Goal: Task Accomplishment & Management: Manage account settings

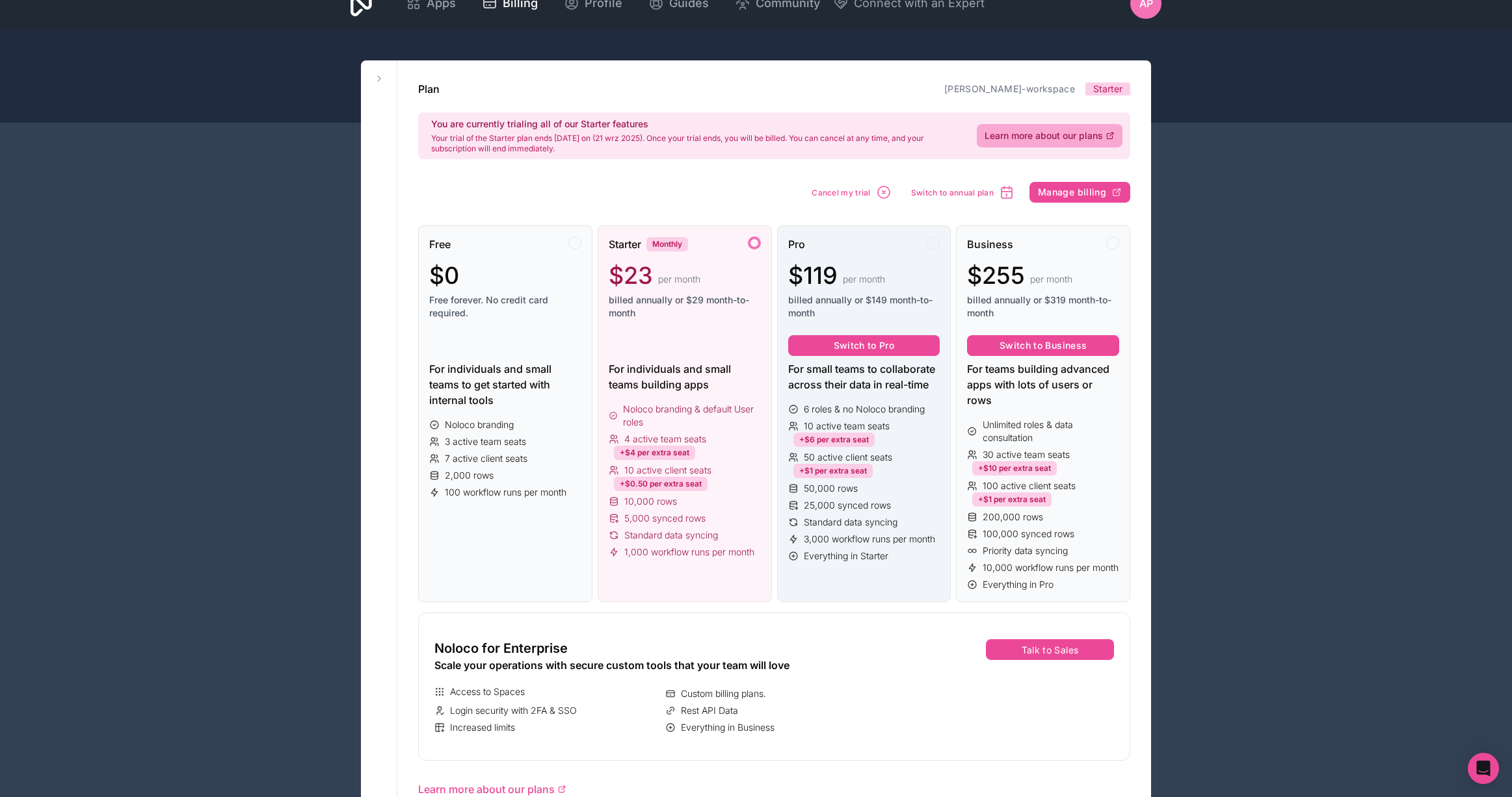
scroll to position [22, 0]
click at [976, 192] on span "Switch to annual plan" at bounding box center [952, 193] width 83 height 10
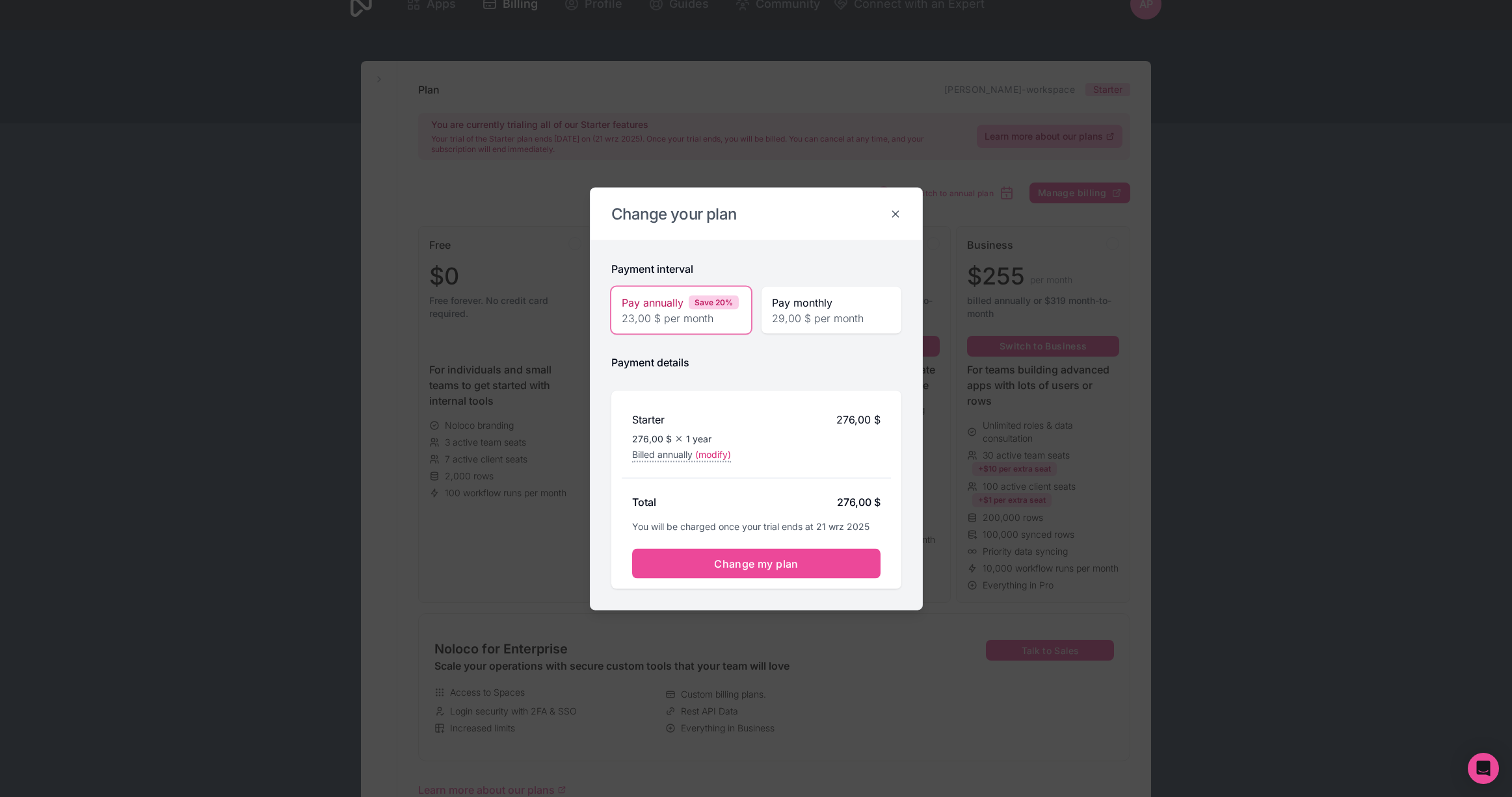
click at [891, 215] on icon at bounding box center [895, 214] width 12 height 12
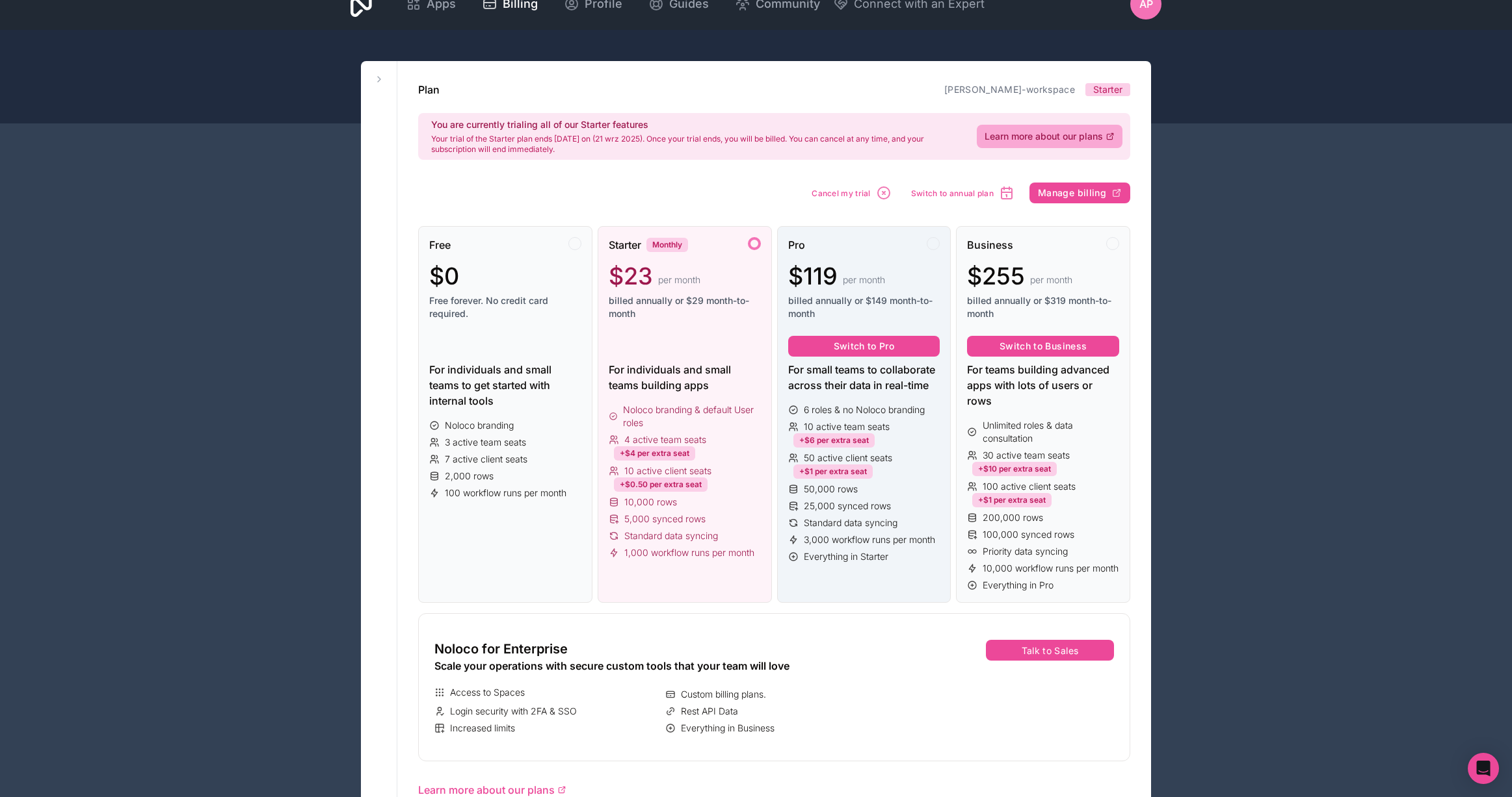
click at [888, 258] on div "Pro $119 per month billed annually or $149 month-to-month" at bounding box center [863, 284] width 152 height 94
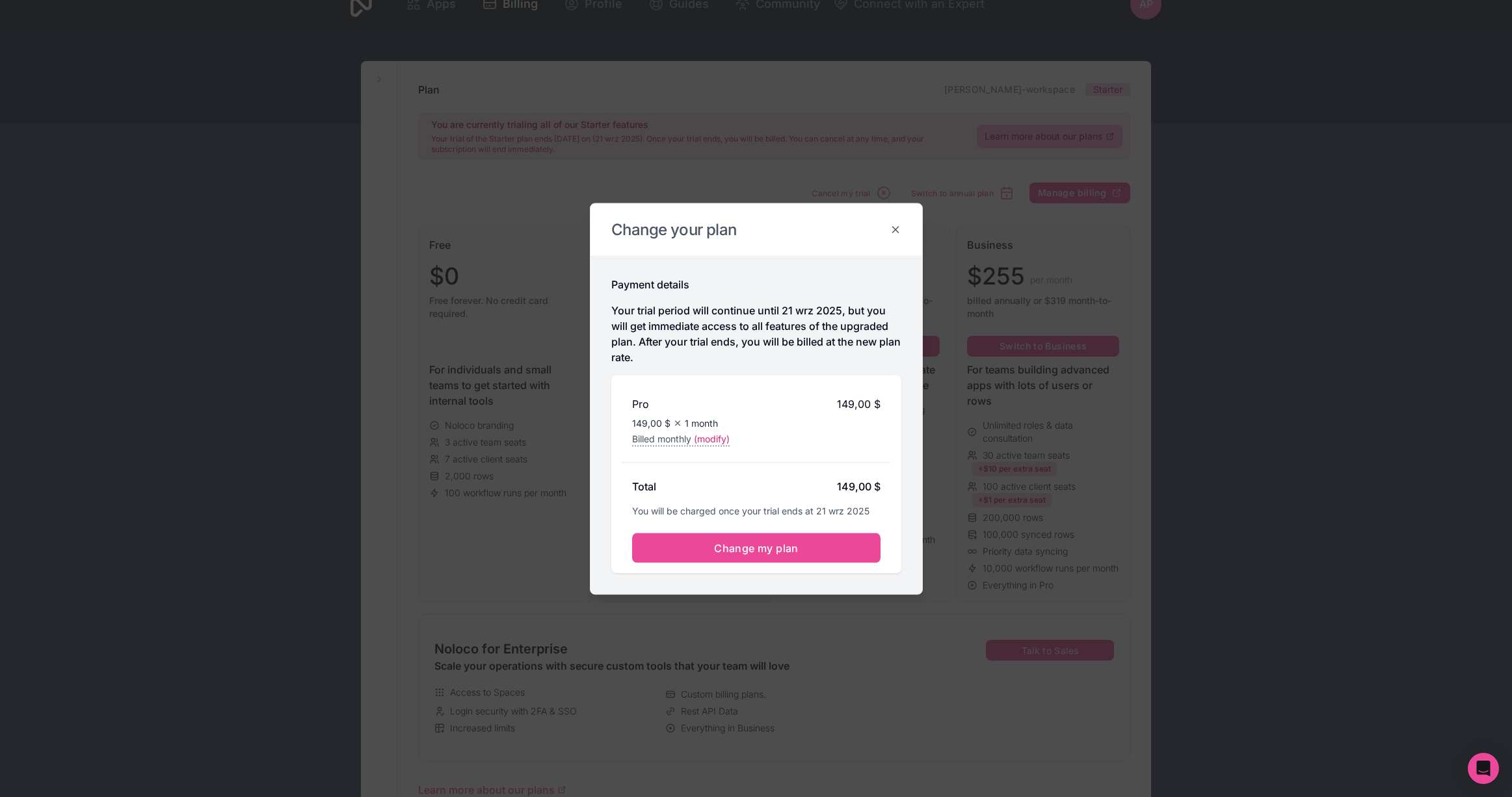
click at [893, 230] on icon at bounding box center [895, 230] width 12 height 12
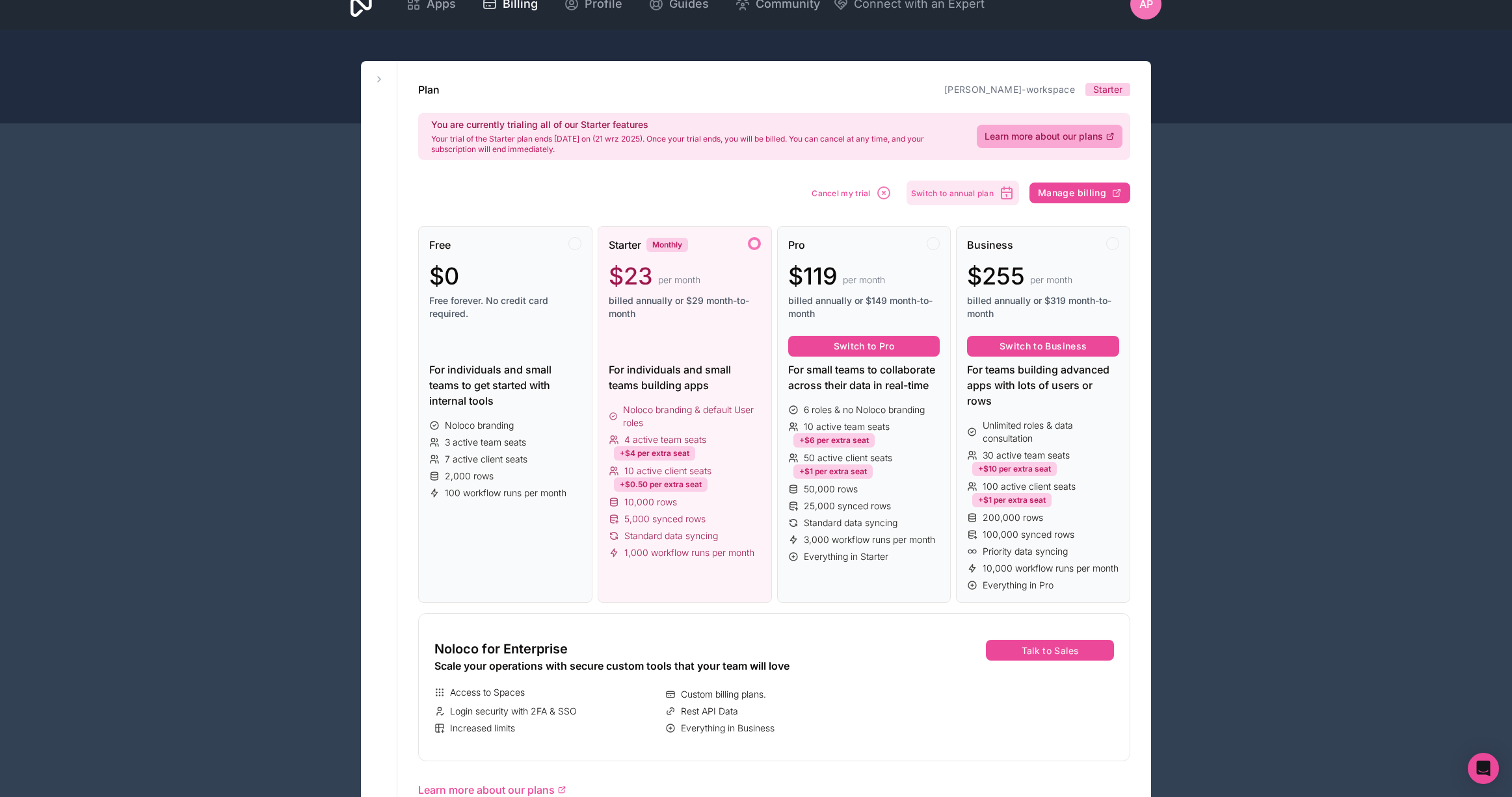
click at [949, 195] on span "Switch to annual plan" at bounding box center [952, 193] width 83 height 10
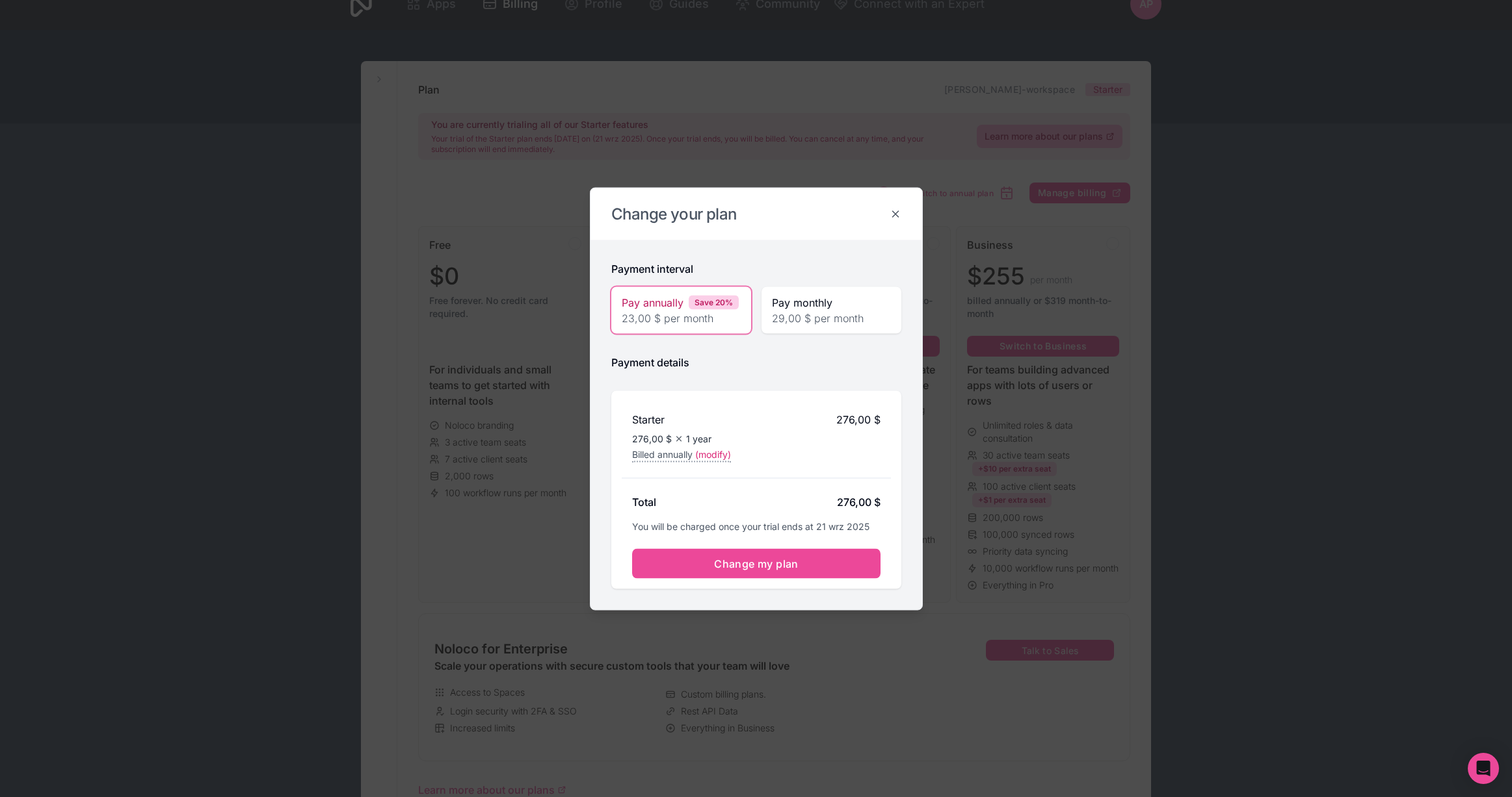
click at [897, 209] on icon at bounding box center [895, 214] width 12 height 12
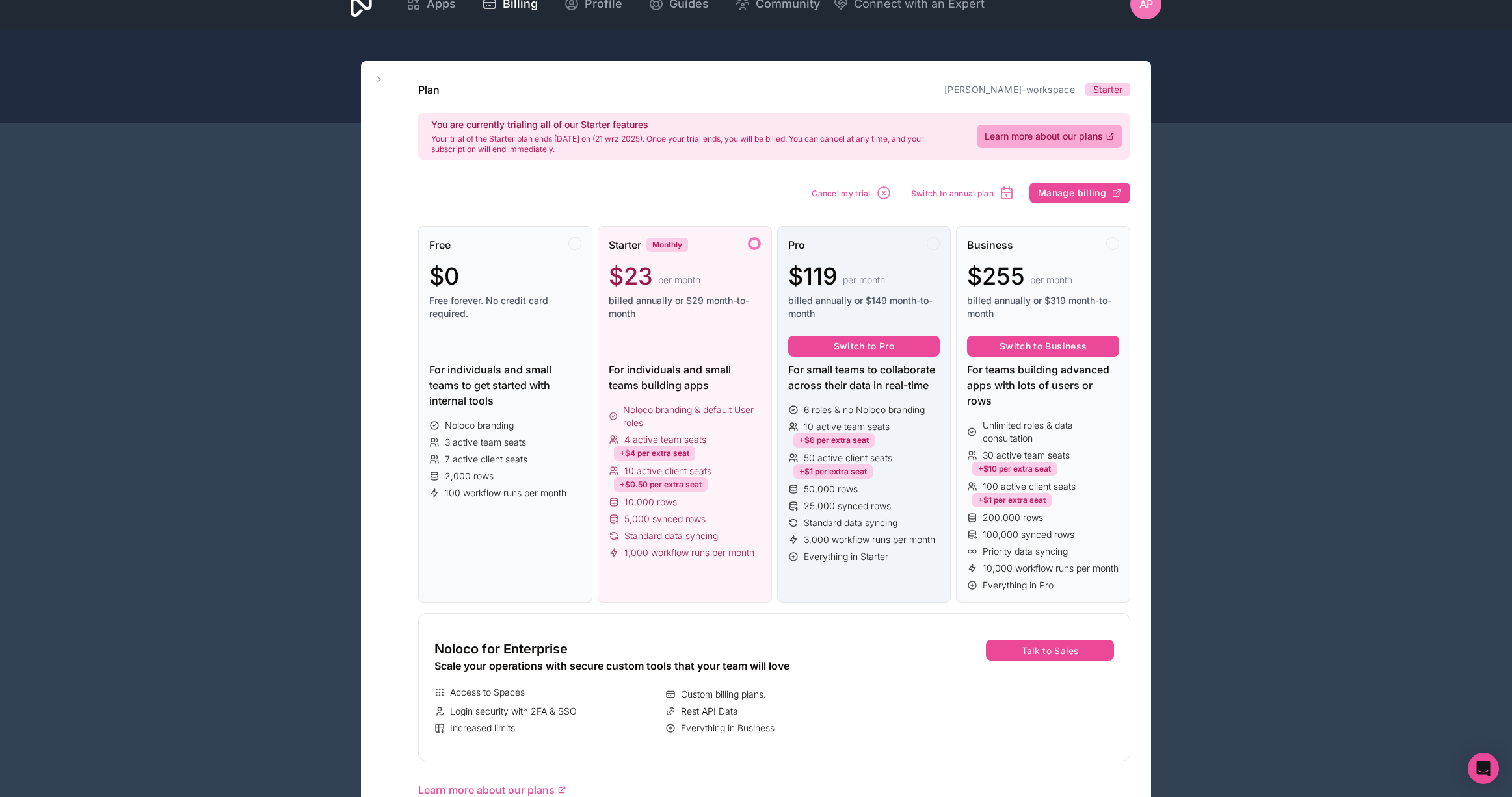
click at [891, 246] on div "Pro" at bounding box center [863, 245] width 152 height 16
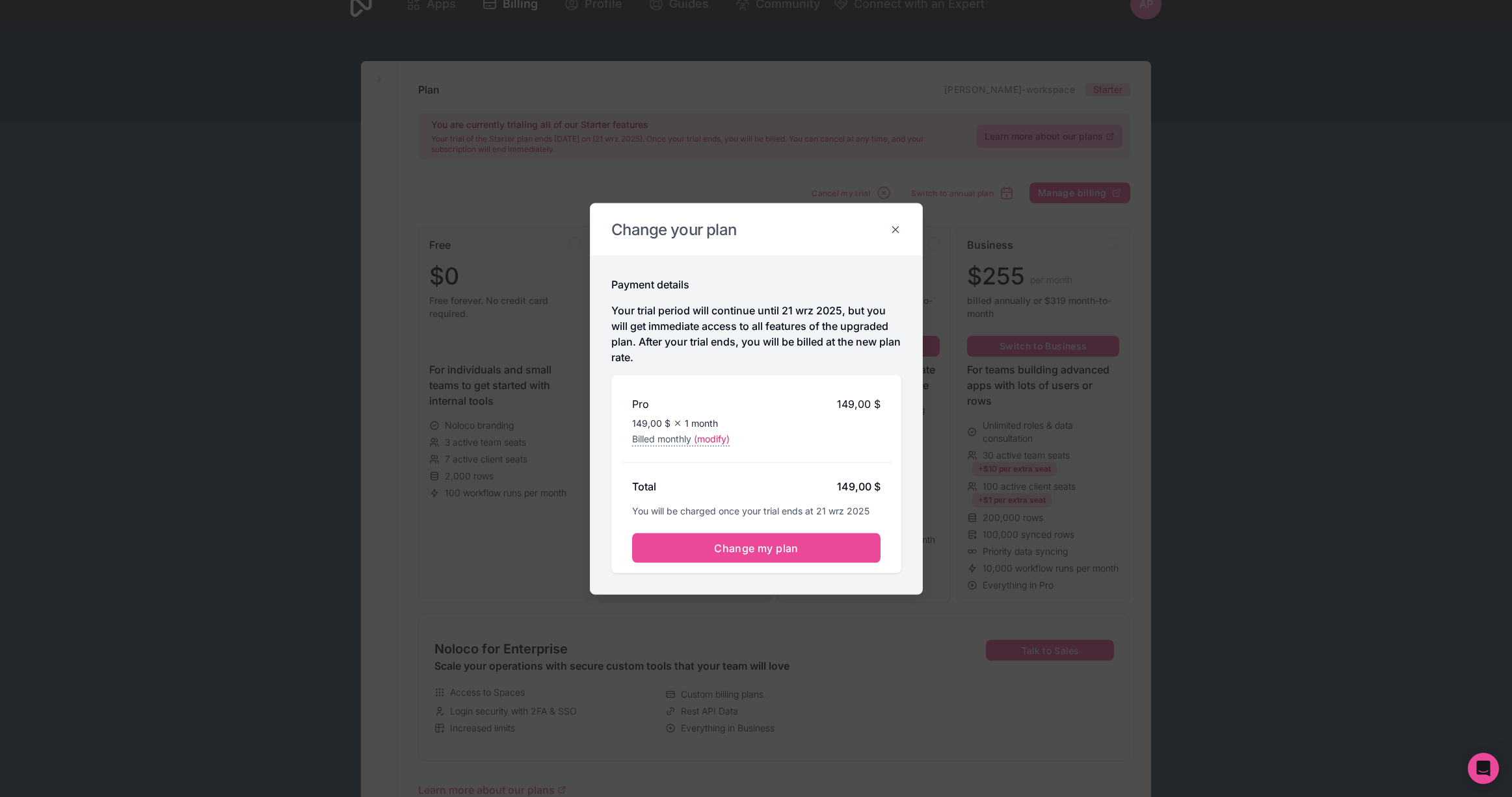
click at [896, 229] on icon at bounding box center [895, 230] width 12 height 12
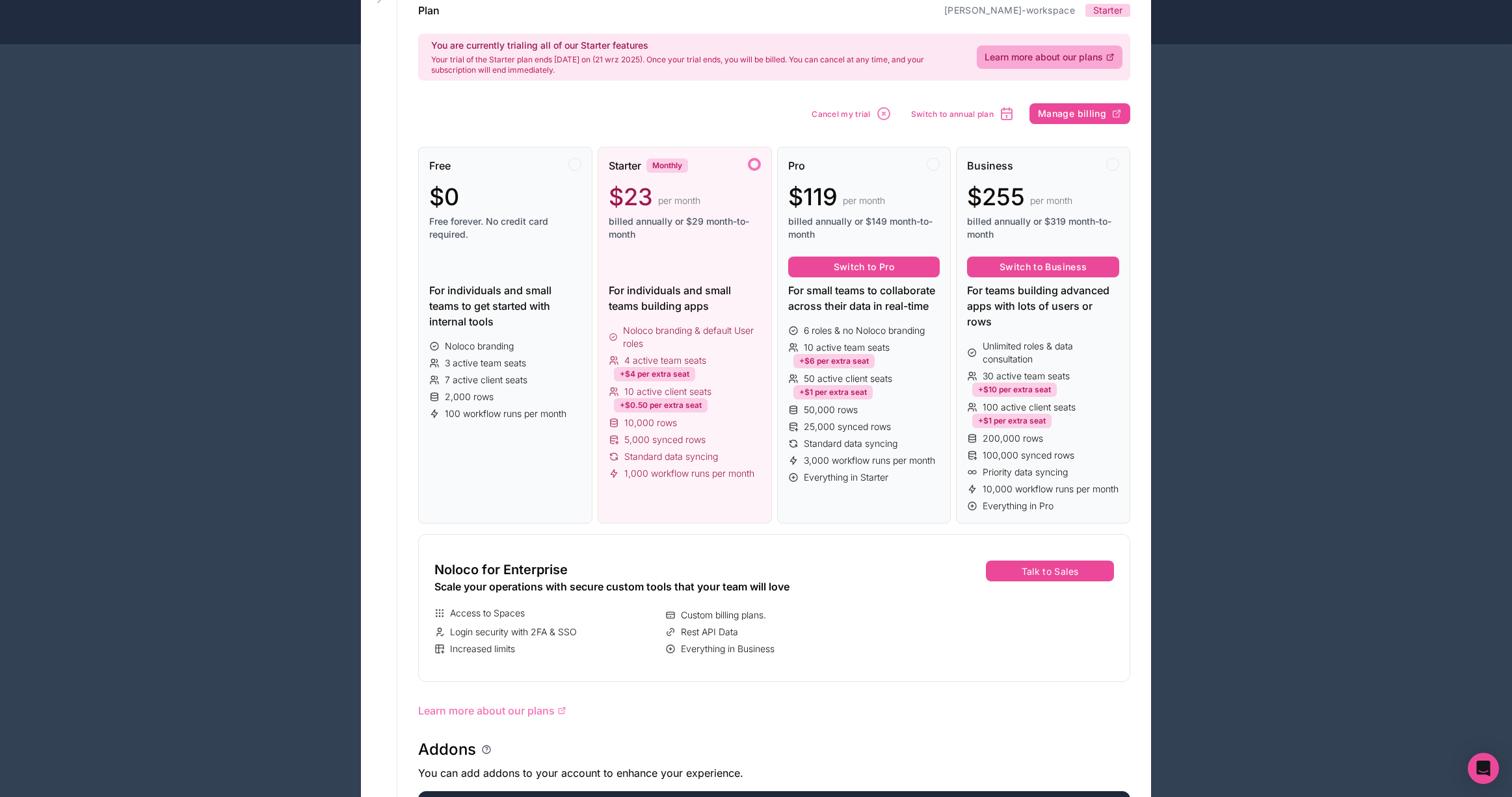
scroll to position [0, 0]
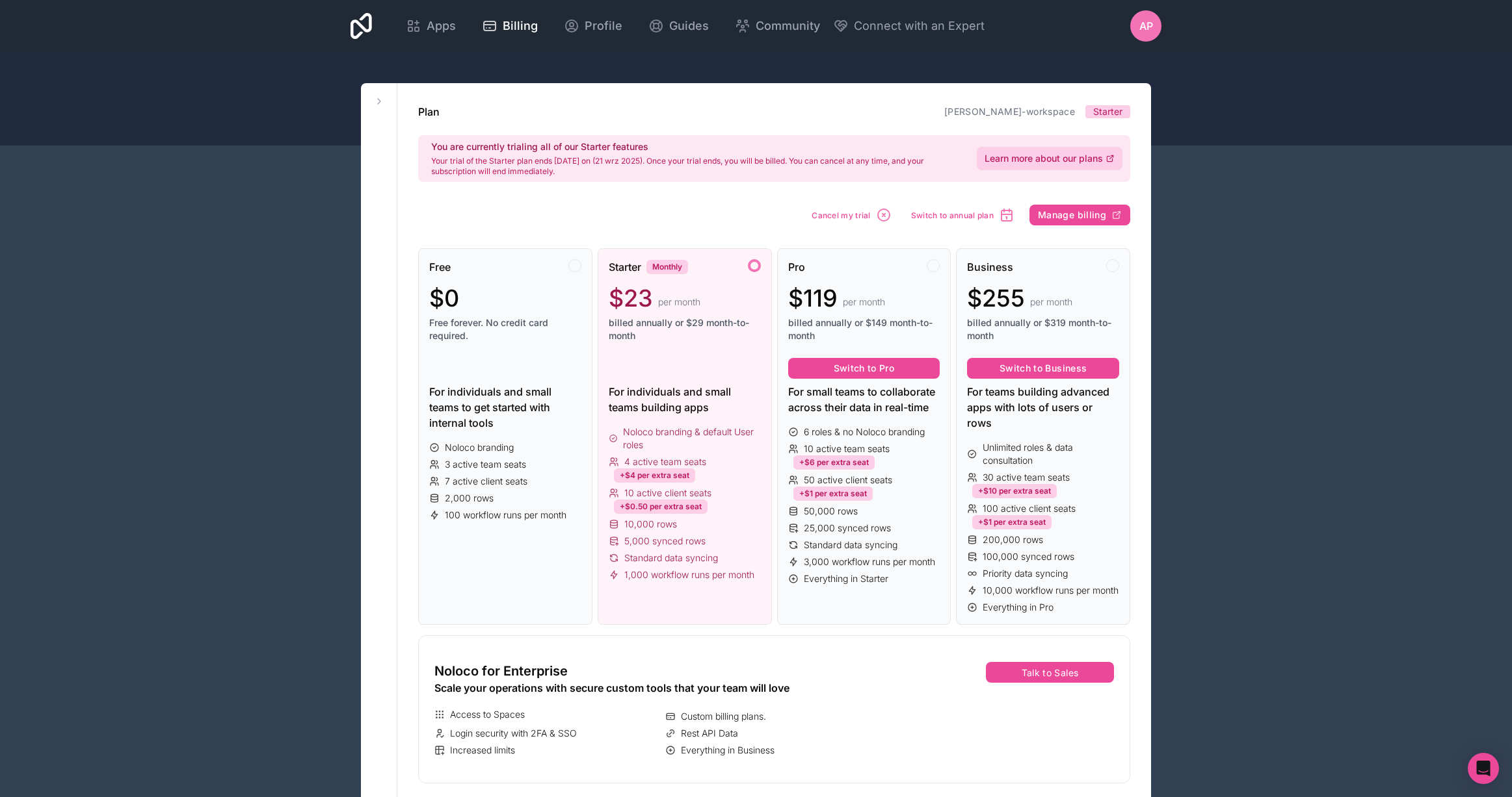
click at [1035, 159] on span "Learn more about our plans" at bounding box center [1044, 158] width 118 height 13
click at [846, 287] on div "$119 per month" at bounding box center [863, 299] width 152 height 26
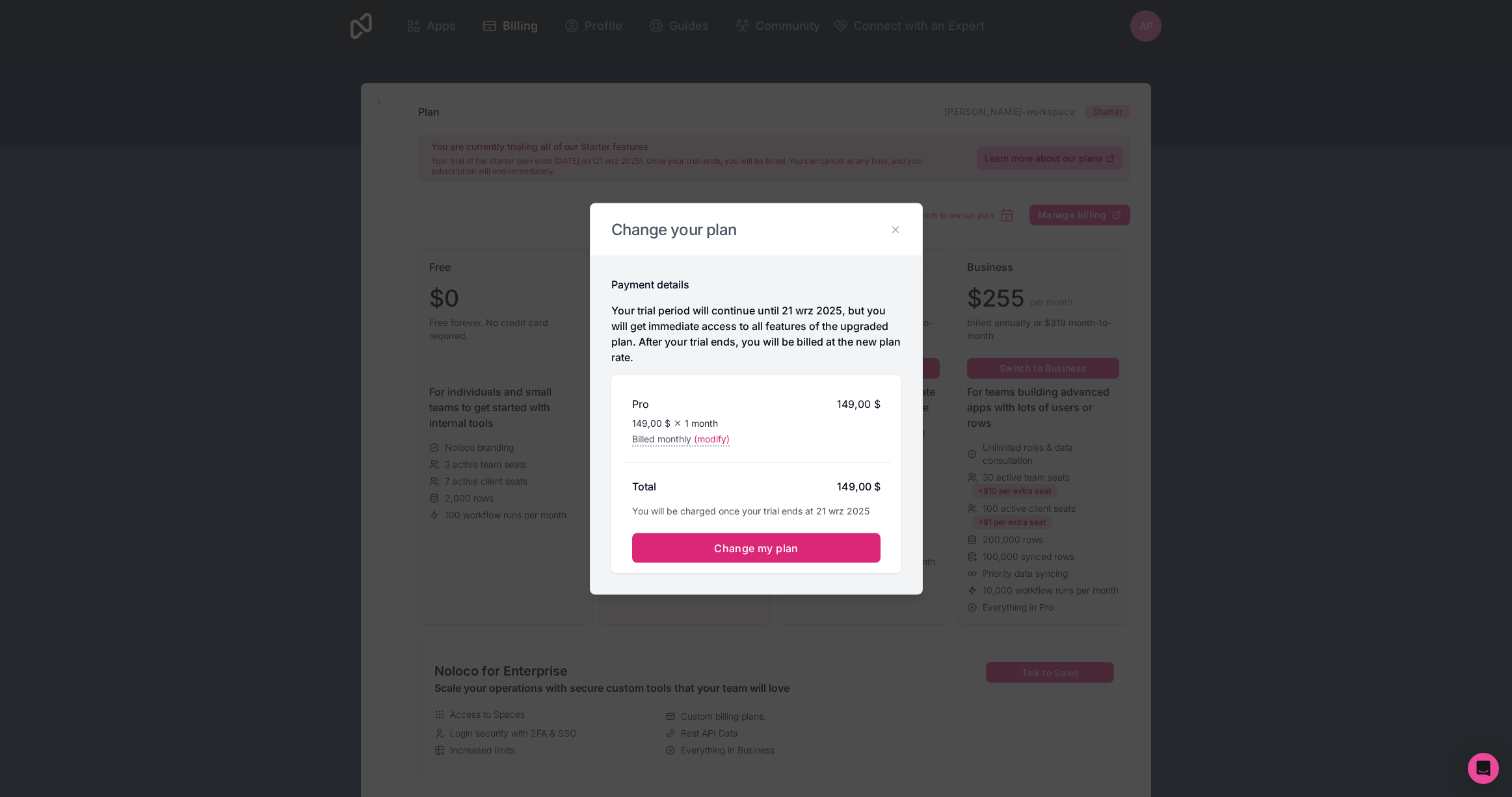
click at [773, 543] on span "Change my plan" at bounding box center [756, 547] width 85 height 13
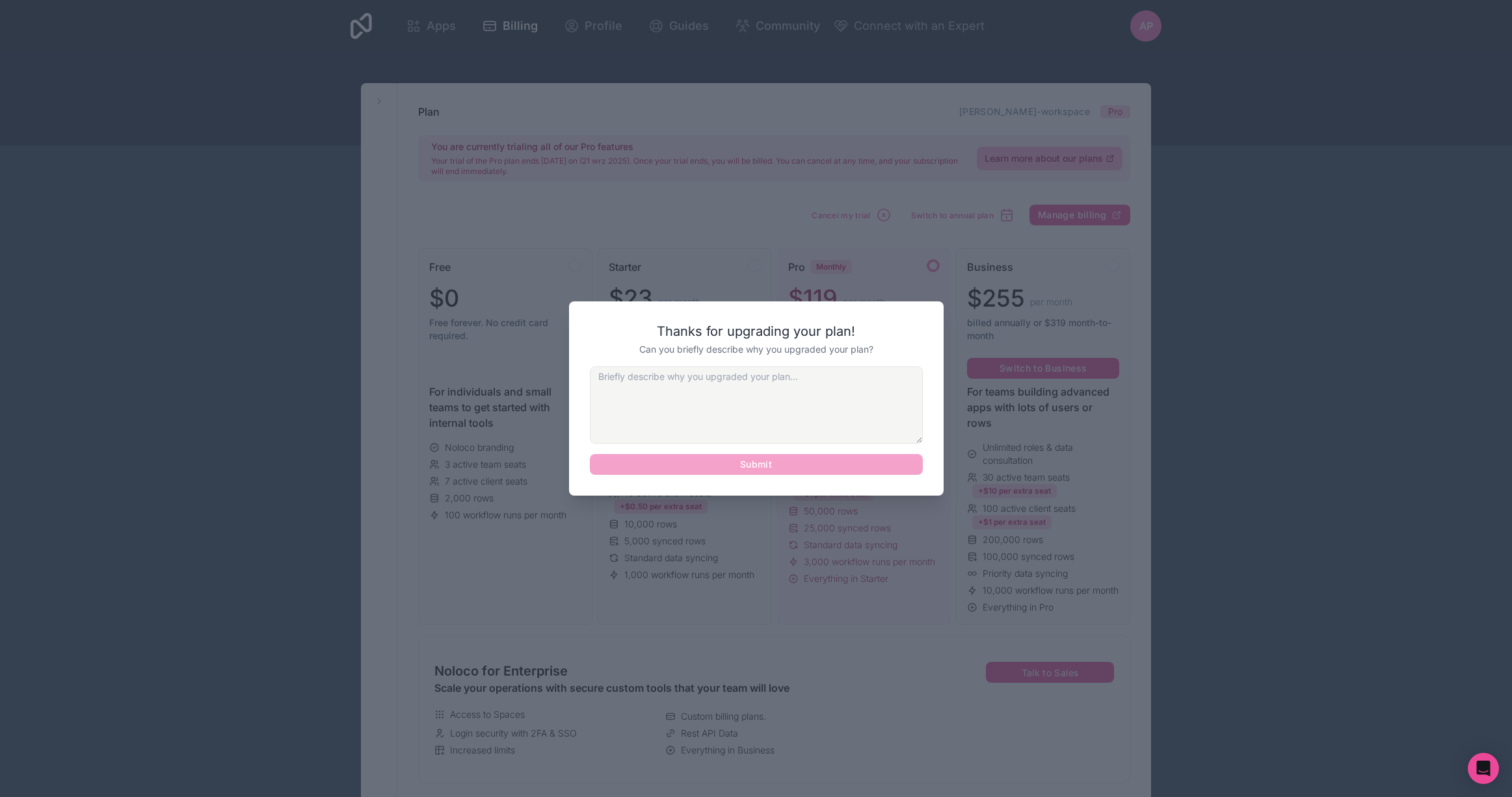
click at [733, 381] on textarea at bounding box center [756, 405] width 333 height 77
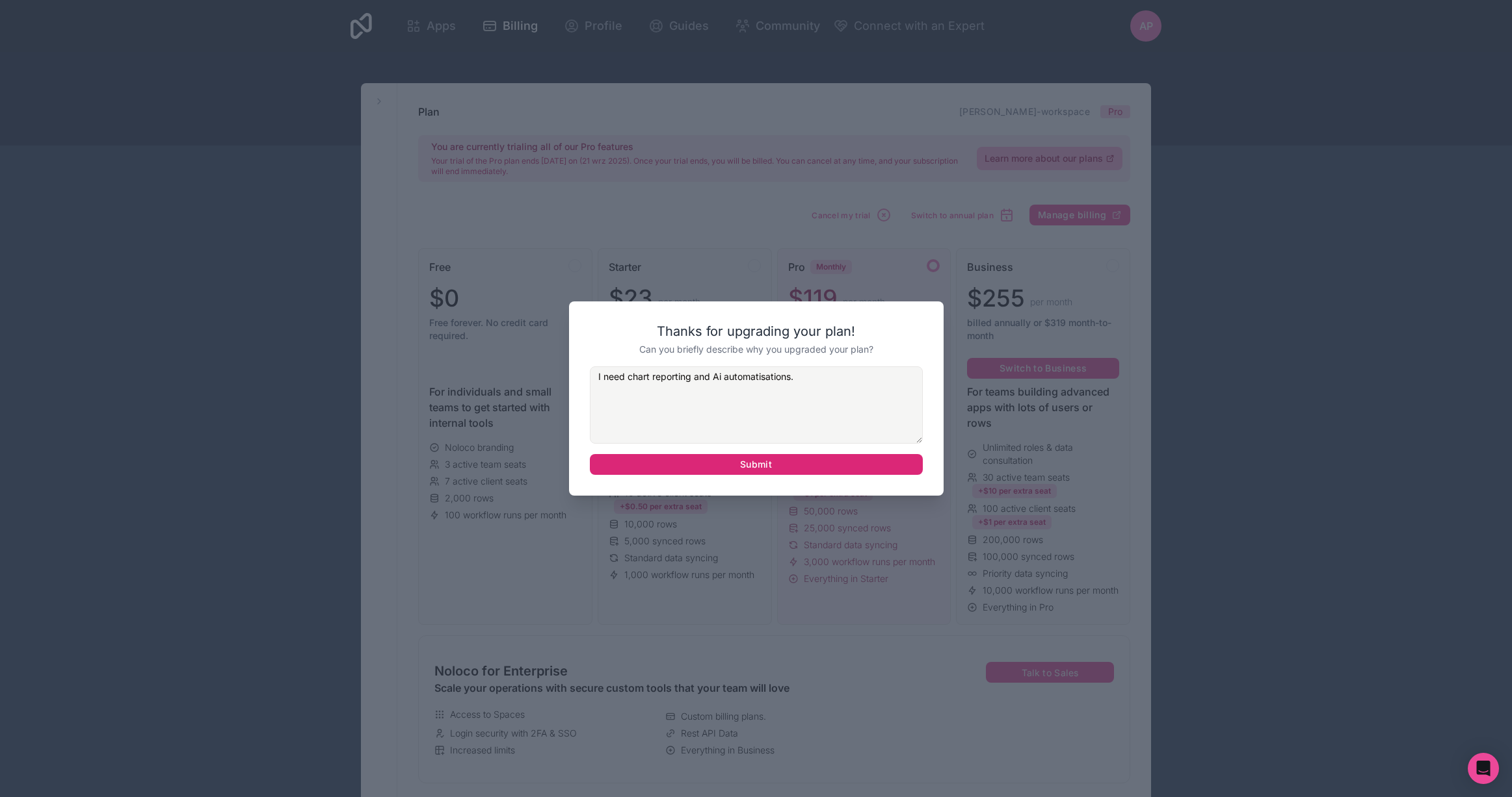
type textarea "I need chart reporting and Ai automatisations."
click at [797, 470] on button "Submit" at bounding box center [756, 464] width 333 height 21
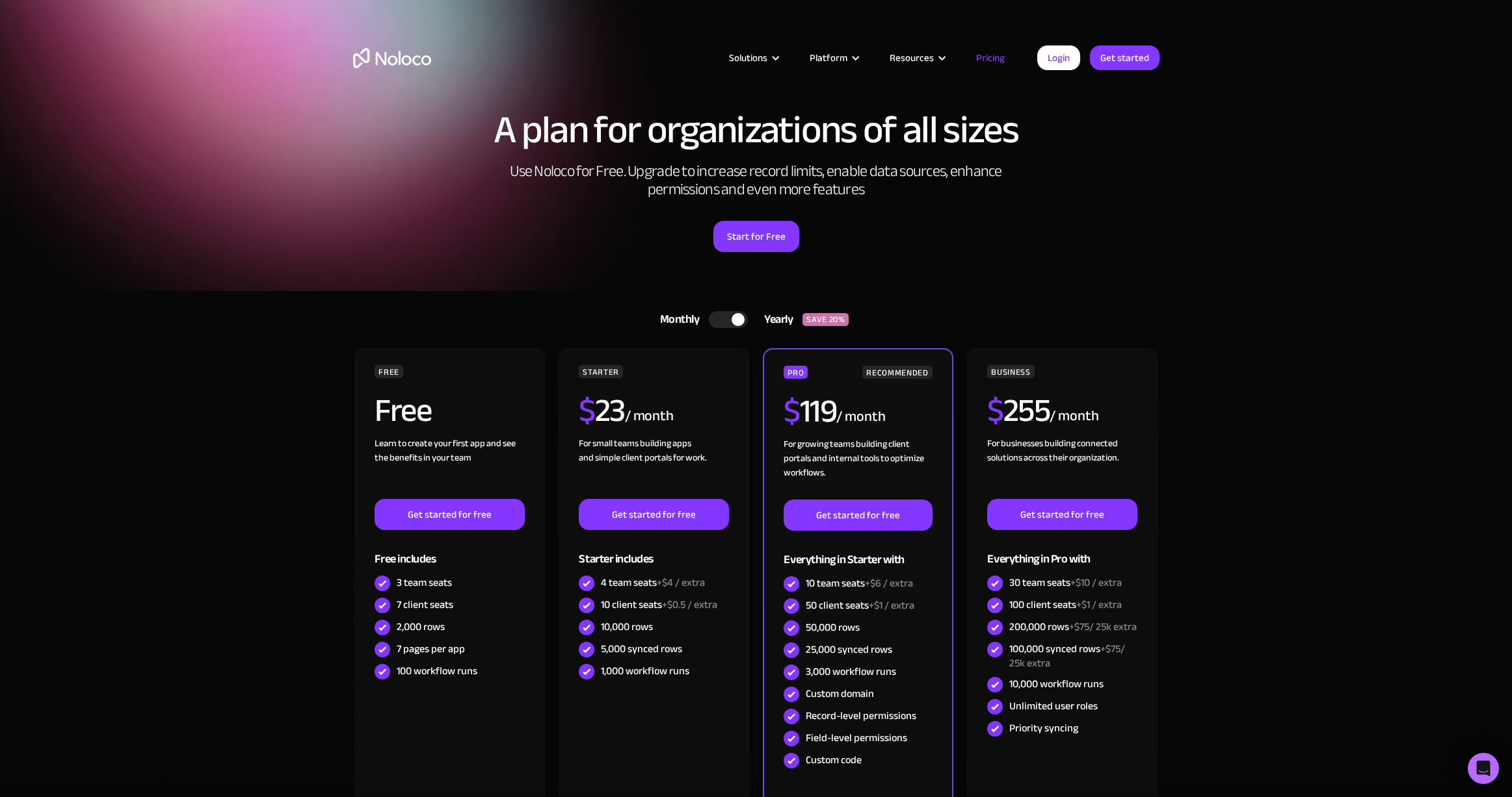
scroll to position [5, 0]
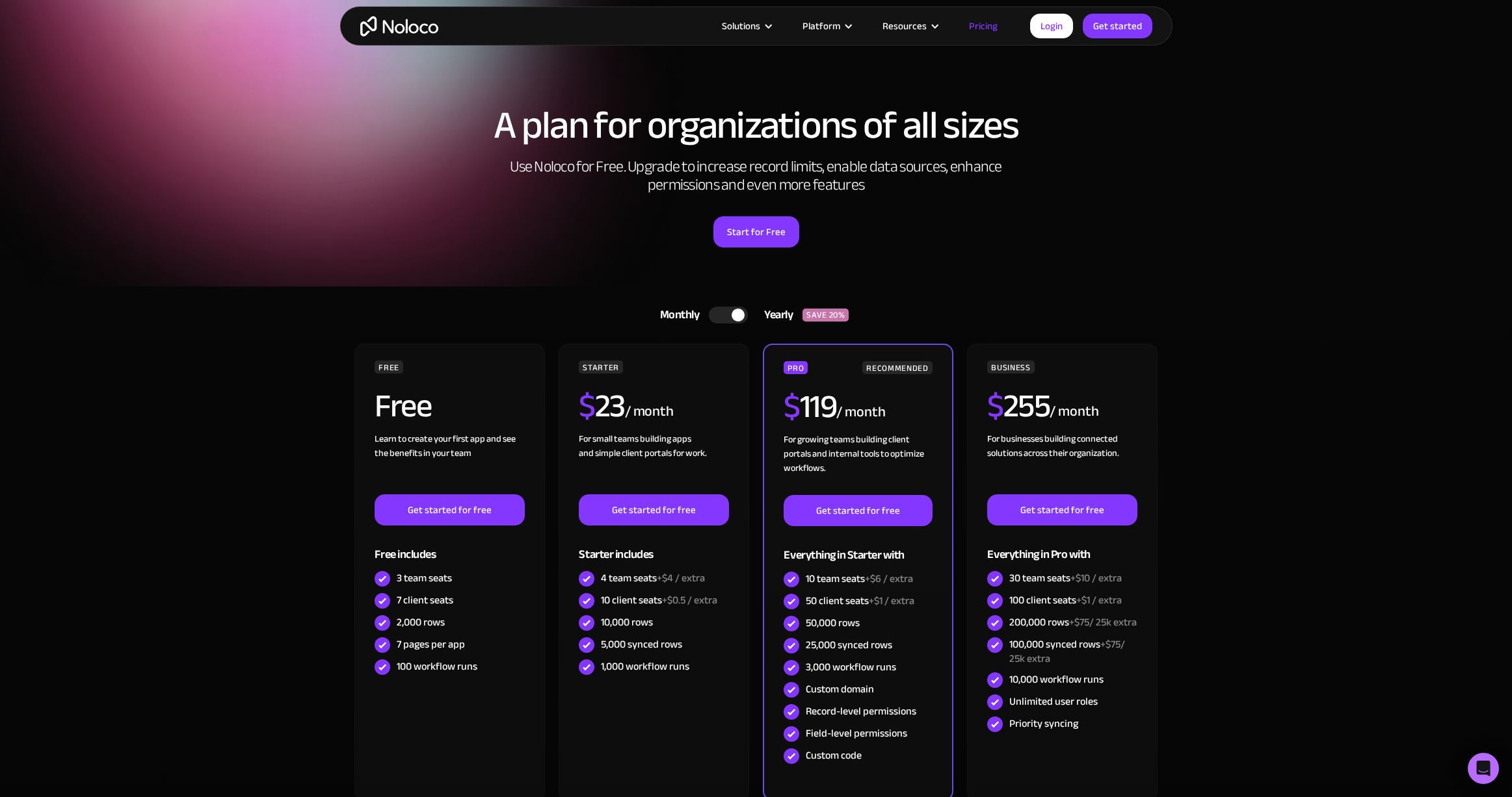
click at [727, 318] on div at bounding box center [728, 314] width 39 height 17
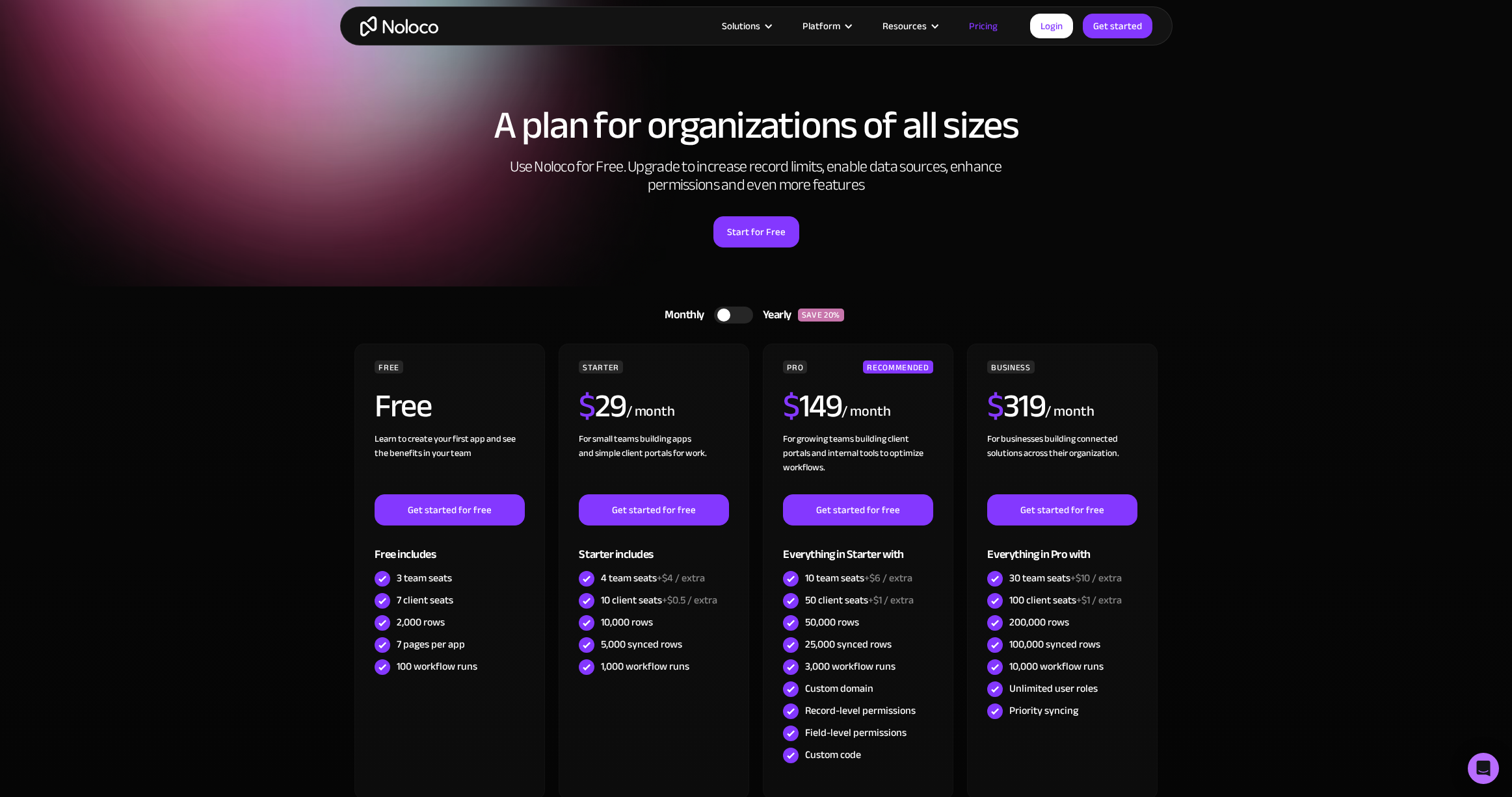
click at [727, 318] on div at bounding box center [723, 314] width 13 height 13
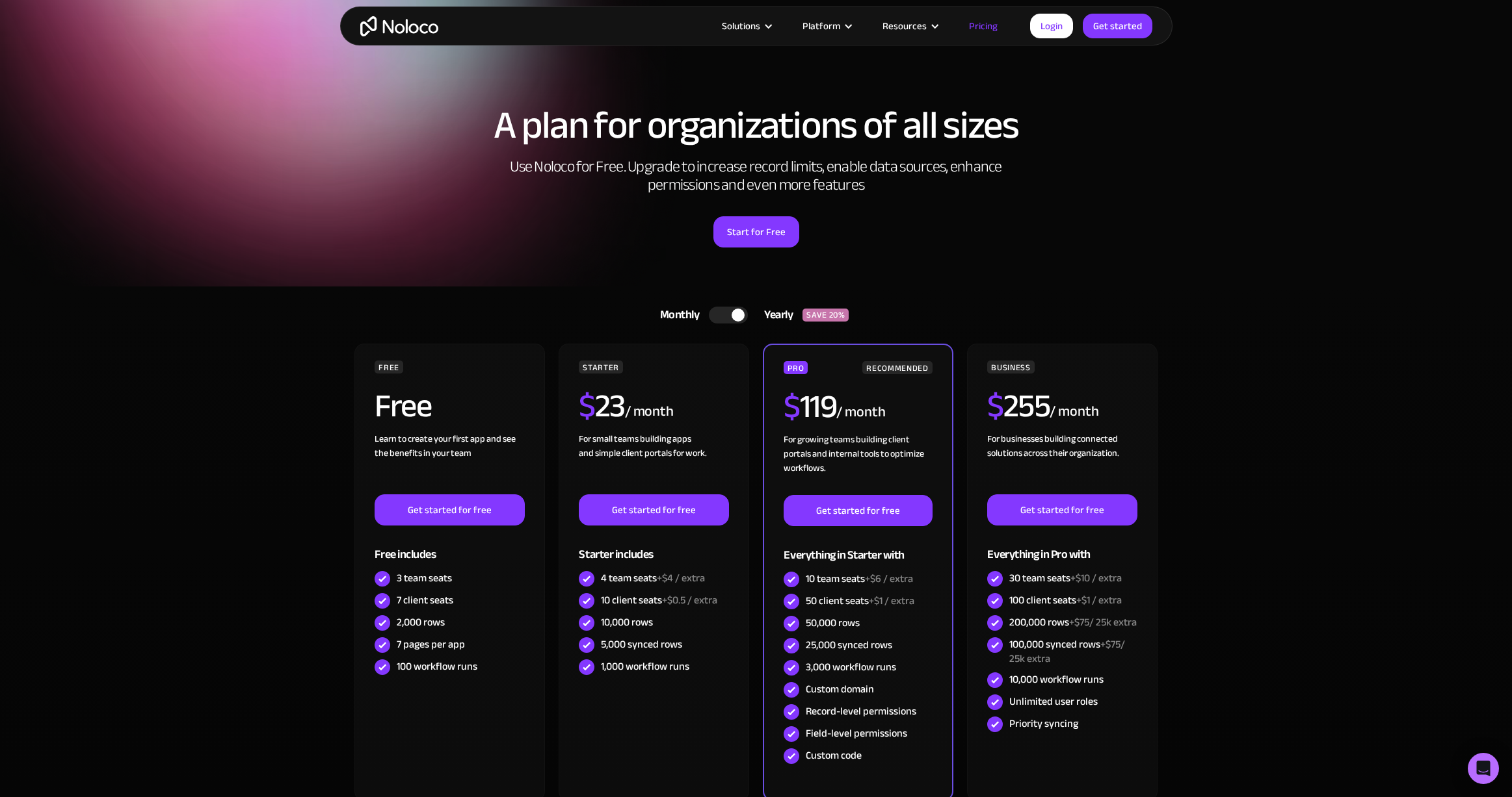
click at [727, 318] on div at bounding box center [728, 314] width 39 height 17
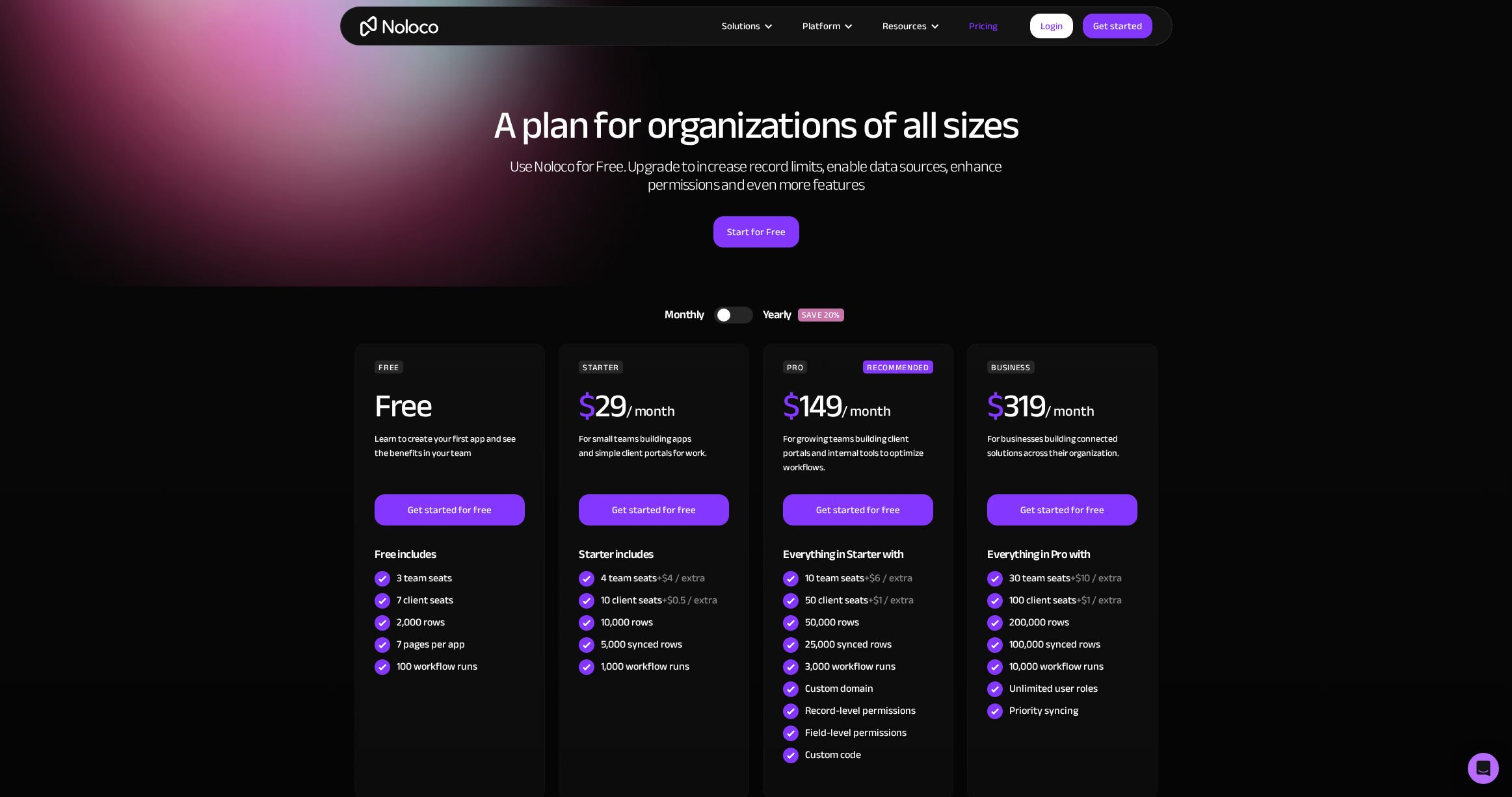
scroll to position [0, 0]
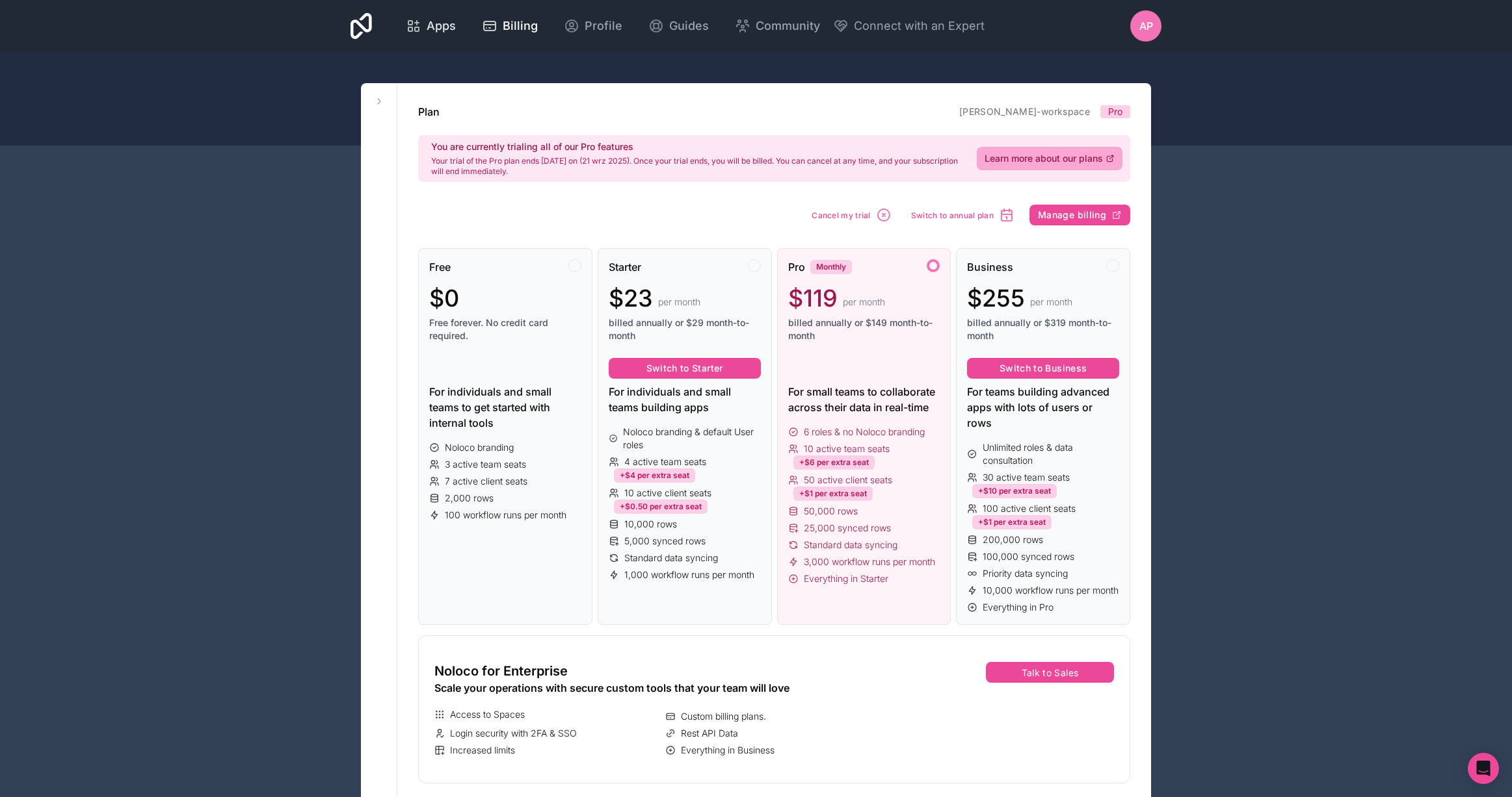
click at [437, 22] on span "Apps" at bounding box center [442, 26] width 30 height 18
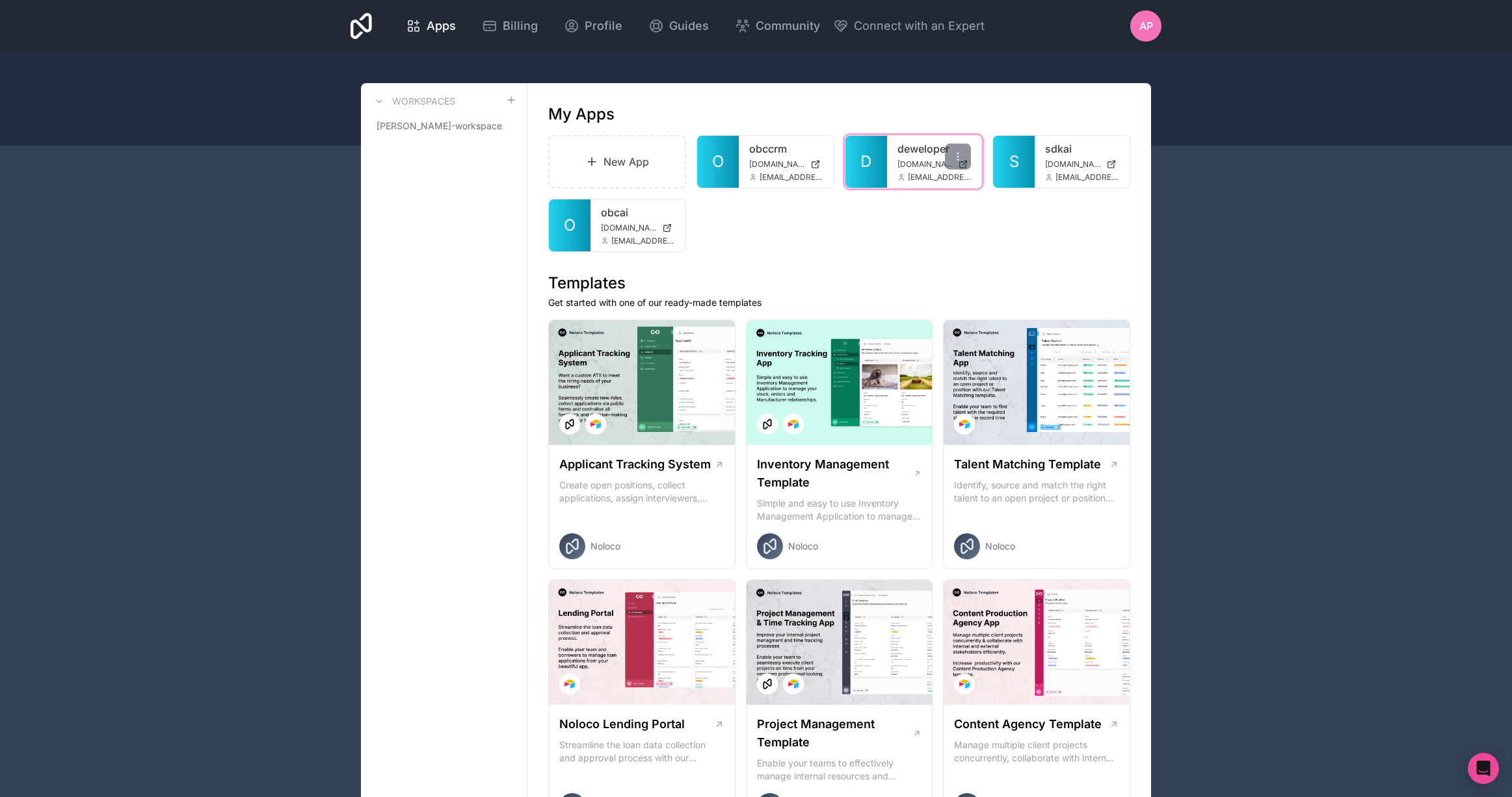
click at [921, 154] on link "deweloper" at bounding box center [933, 149] width 74 height 16
click at [1072, 154] on link "sdkai" at bounding box center [1081, 149] width 74 height 16
click at [1065, 168] on span "[DOMAIN_NAME]" at bounding box center [1072, 165] width 56 height 11
